Goal: Information Seeking & Learning: Learn about a topic

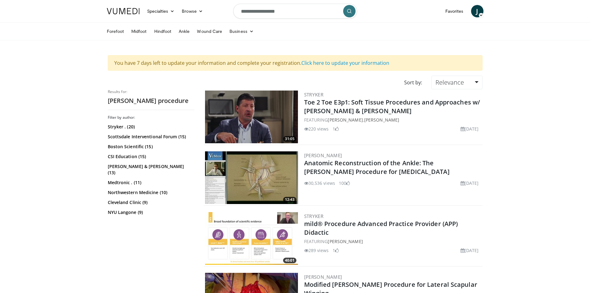
scroll to position [217, 0]
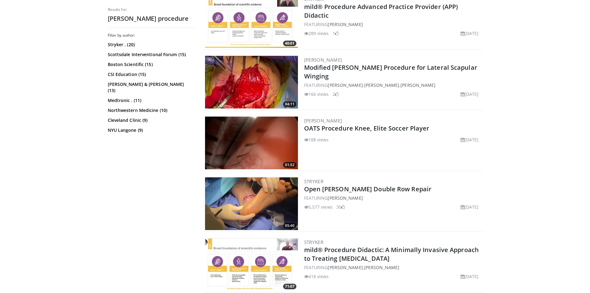
click at [361, 185] on h2 "Open [PERSON_NAME] Double Row Repair" at bounding box center [392, 189] width 177 height 9
click at [361, 189] on link "Open [PERSON_NAME] Double Row Repair" at bounding box center [368, 189] width 128 height 8
click at [390, 184] on div "Stryker Open Brostrom-Gould Double Row Repair FEATURING Kyle Peterson 5,577 vie…" at bounding box center [392, 203] width 177 height 53
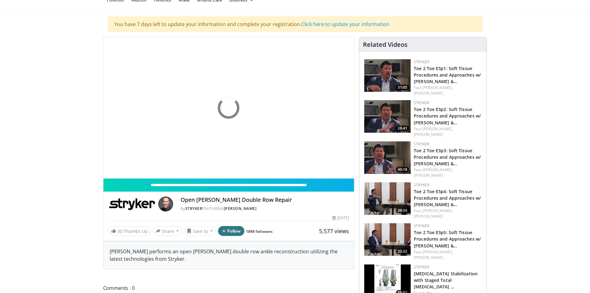
scroll to position [31, 0]
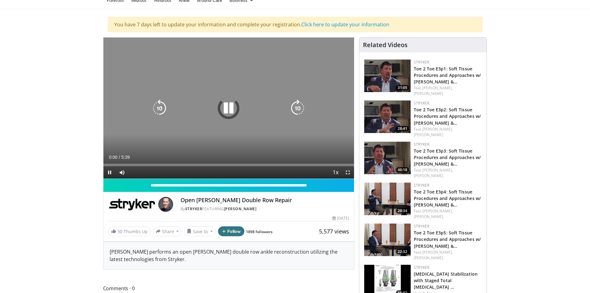
click at [237, 106] on icon "Video Player" at bounding box center [228, 107] width 17 height 17
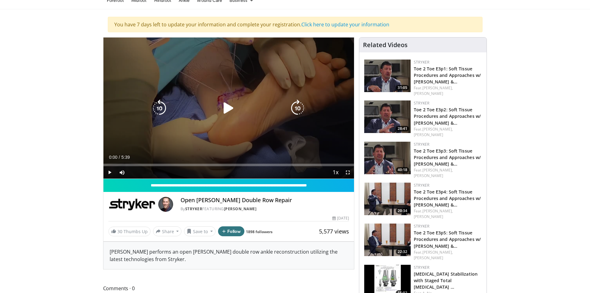
click at [230, 108] on icon "Video Player" at bounding box center [228, 107] width 17 height 17
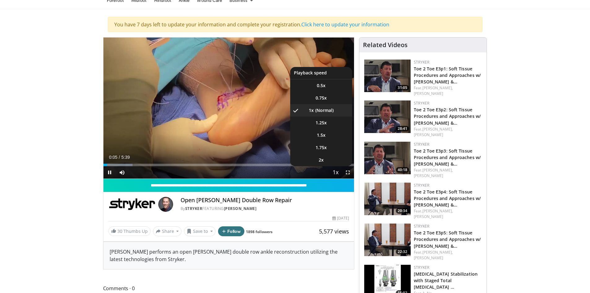
click at [339, 174] on span "Video Player" at bounding box center [335, 172] width 9 height 12
click at [324, 137] on span "1.5x" at bounding box center [321, 135] width 9 height 6
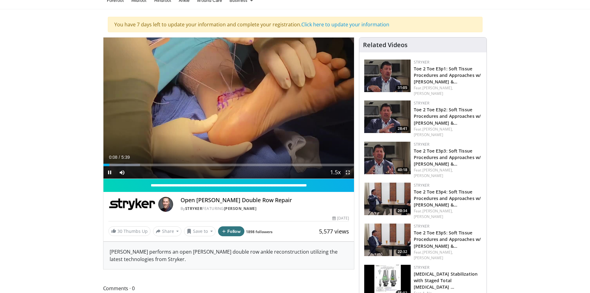
click at [348, 173] on span "Video Player" at bounding box center [348, 172] width 12 height 12
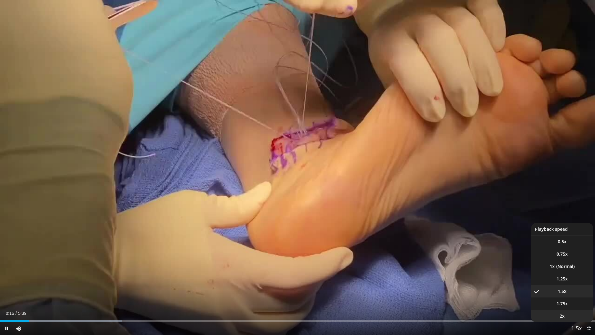
click at [567, 292] on li "2x" at bounding box center [562, 316] width 62 height 12
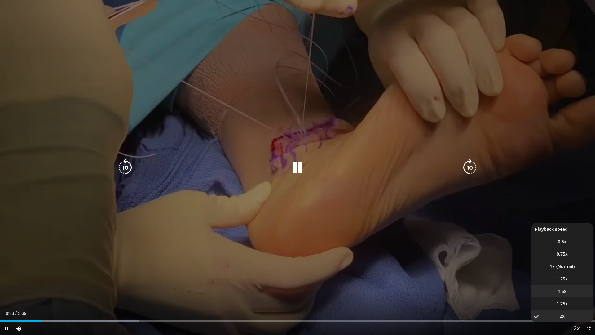
click at [569, 292] on li "1.5x" at bounding box center [562, 291] width 62 height 12
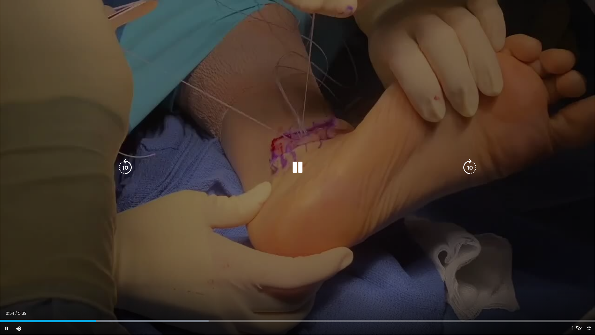
click at [303, 239] on div "10 seconds Tap to unmute" at bounding box center [297, 167] width 595 height 334
click at [297, 168] on icon "Video Player" at bounding box center [297, 167] width 17 height 17
click at [352, 204] on div "10 seconds Tap to unmute" at bounding box center [297, 167] width 595 height 334
click at [318, 173] on div "Video Player" at bounding box center [297, 167] width 357 height 12
click at [298, 170] on icon "Video Player" at bounding box center [297, 167] width 17 height 17
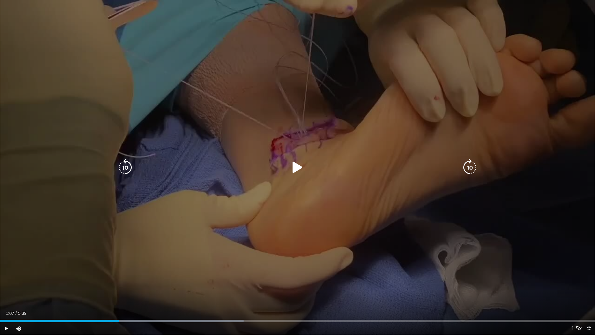
click at [408, 147] on div "10 seconds Tap to unmute" at bounding box center [297, 167] width 595 height 334
click at [389, 174] on div "10 seconds Tap to unmute" at bounding box center [297, 167] width 595 height 334
click at [280, 164] on div "Video Player" at bounding box center [297, 167] width 357 height 12
click at [297, 167] on icon "Video Player" at bounding box center [297, 167] width 17 height 17
click at [301, 159] on icon "Video Player" at bounding box center [297, 167] width 17 height 17
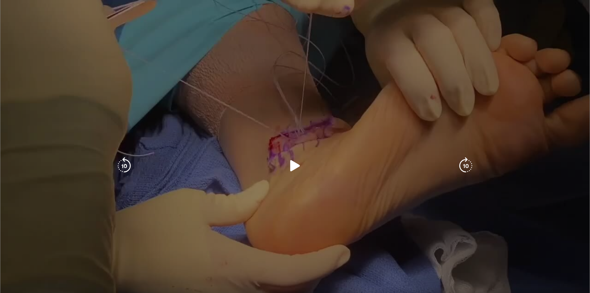
scroll to position [0, 0]
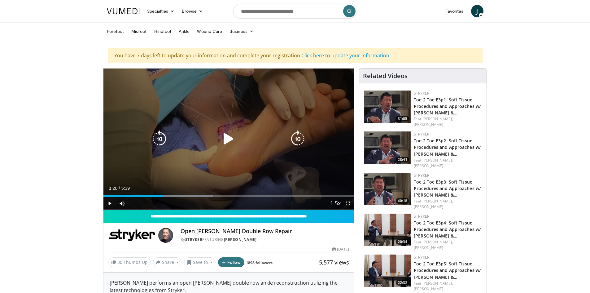
click at [248, 135] on div "Video Player" at bounding box center [228, 139] width 151 height 12
click at [229, 142] on icon "Video Player" at bounding box center [228, 138] width 17 height 17
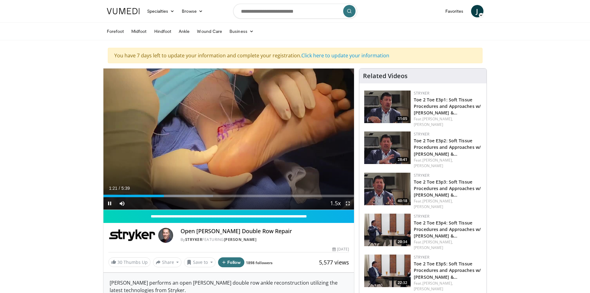
click at [349, 200] on span "Video Player" at bounding box center [348, 203] width 12 height 12
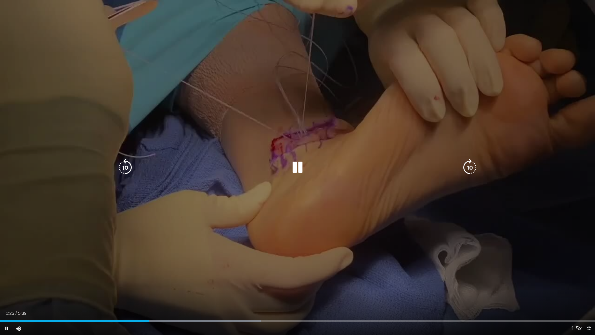
click at [274, 145] on div "10 seconds Tap to unmute" at bounding box center [297, 167] width 595 height 334
click at [286, 137] on div "10 seconds Tap to unmute" at bounding box center [297, 167] width 595 height 334
click at [287, 156] on div "10 seconds Tap to unmute" at bounding box center [297, 167] width 595 height 334
click at [277, 136] on div "10 seconds Tap to unmute" at bounding box center [297, 167] width 595 height 334
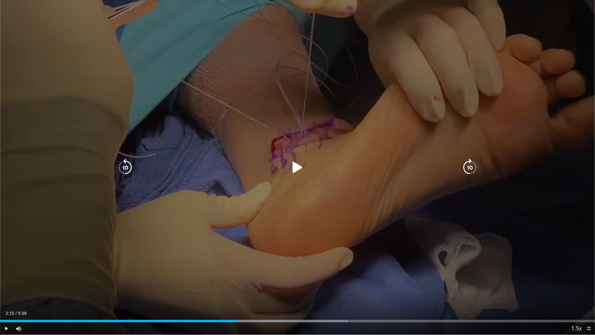
click at [279, 149] on div "10 seconds Tap to unmute" at bounding box center [297, 167] width 595 height 334
click at [277, 156] on div "10 seconds Tap to unmute" at bounding box center [297, 167] width 595 height 334
click at [270, 170] on div "Video Player" at bounding box center [297, 167] width 357 height 12
click at [268, 167] on div "Video Player" at bounding box center [297, 167] width 357 height 12
click at [294, 163] on icon "Video Player" at bounding box center [297, 167] width 17 height 17
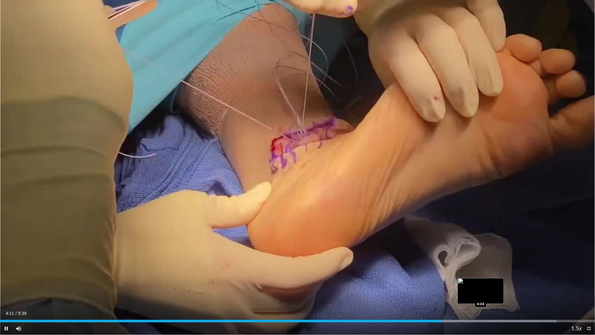
click at [481, 292] on div "Loaded : 93.55% 4:11 4:34" at bounding box center [297, 319] width 595 height 6
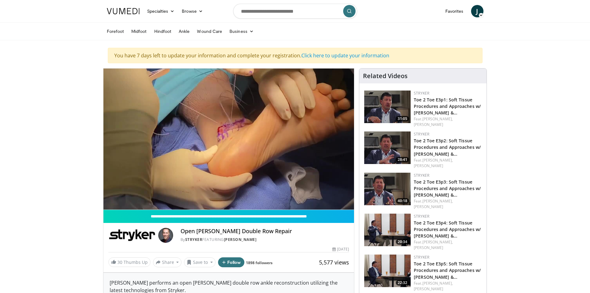
click at [397, 116] on img at bounding box center [387, 106] width 46 height 33
click at [389, 113] on img at bounding box center [387, 106] width 46 height 33
